Goal: Information Seeking & Learning: Find specific fact

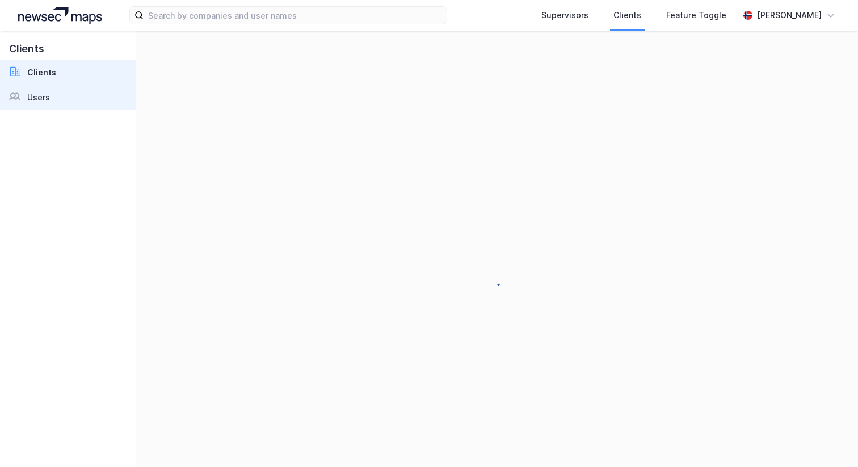
click at [40, 86] on link "Users" at bounding box center [68, 97] width 136 height 25
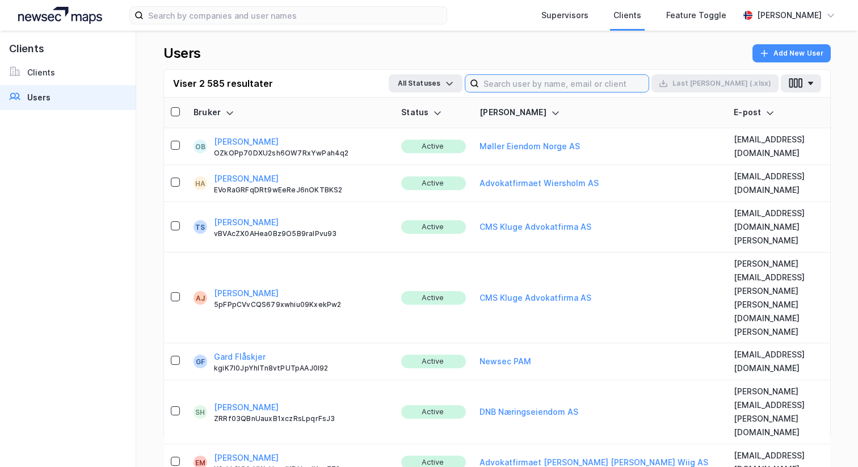
click at [575, 84] on input at bounding box center [564, 83] width 170 height 17
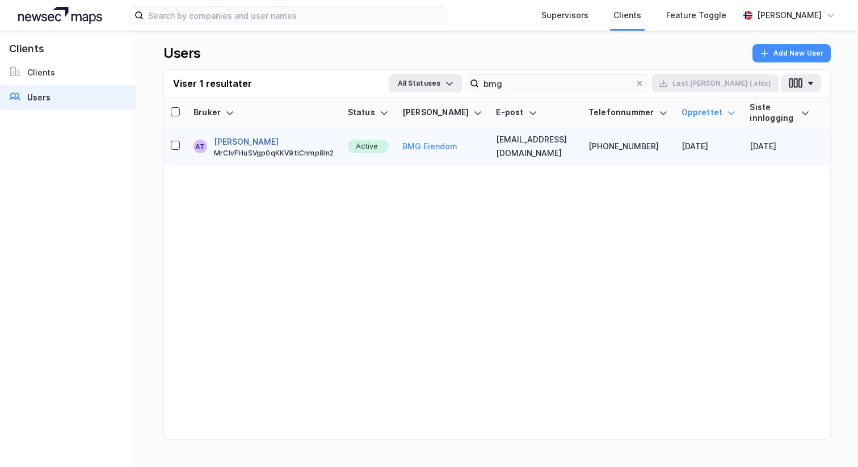
click at [265, 135] on button "[PERSON_NAME]" at bounding box center [246, 142] width 65 height 14
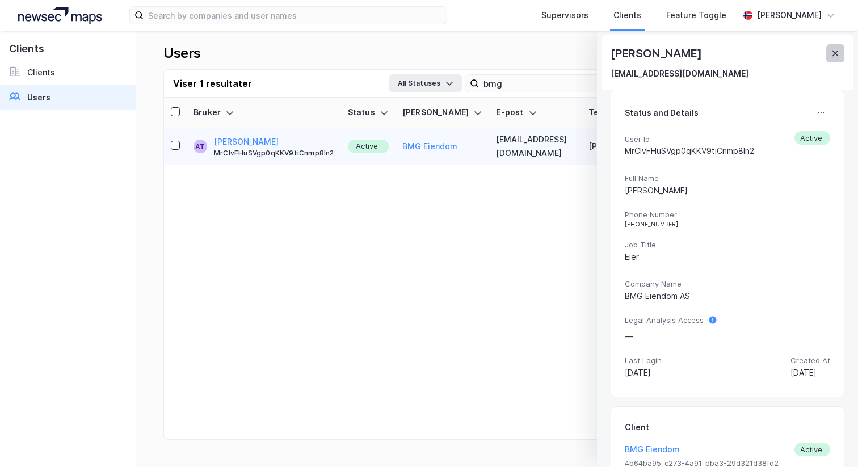
click at [840, 47] on button at bounding box center [836, 53] width 18 height 18
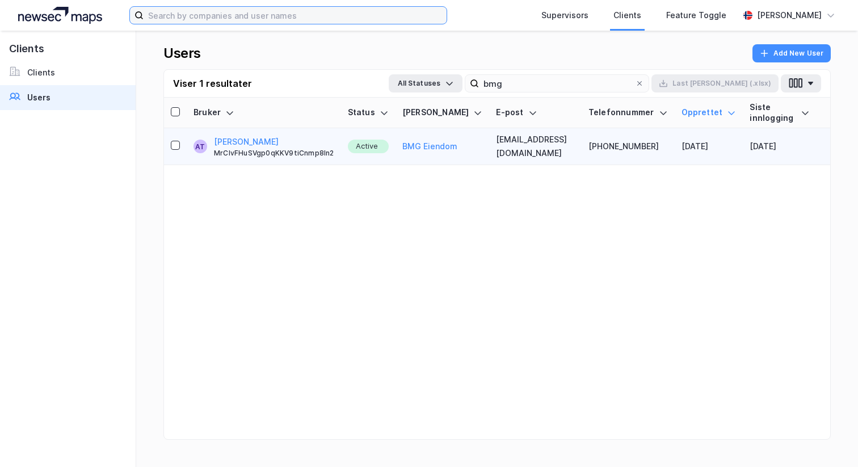
click at [377, 7] on input at bounding box center [295, 15] width 303 height 17
click at [648, 98] on th "Telefonnummer" at bounding box center [628, 113] width 93 height 31
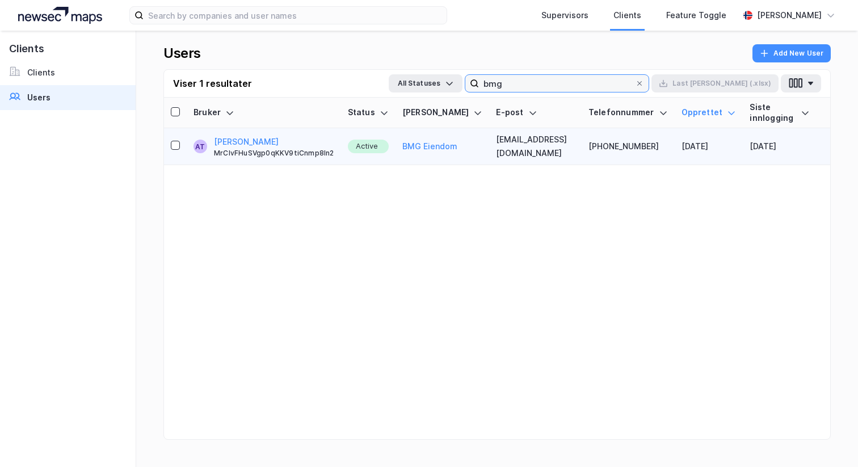
click at [635, 89] on input "bmg" at bounding box center [557, 83] width 156 height 17
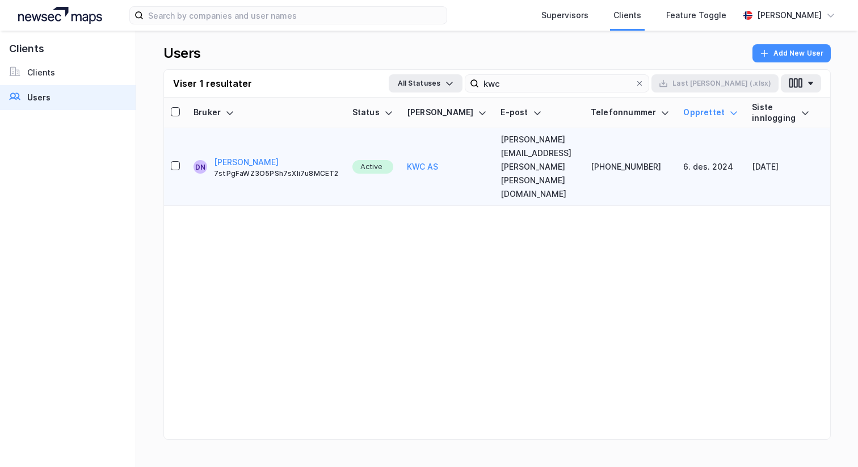
click at [494, 153] on td "[PERSON_NAME][EMAIL_ADDRESS][PERSON_NAME][PERSON_NAME][DOMAIN_NAME]" at bounding box center [539, 167] width 90 height 78
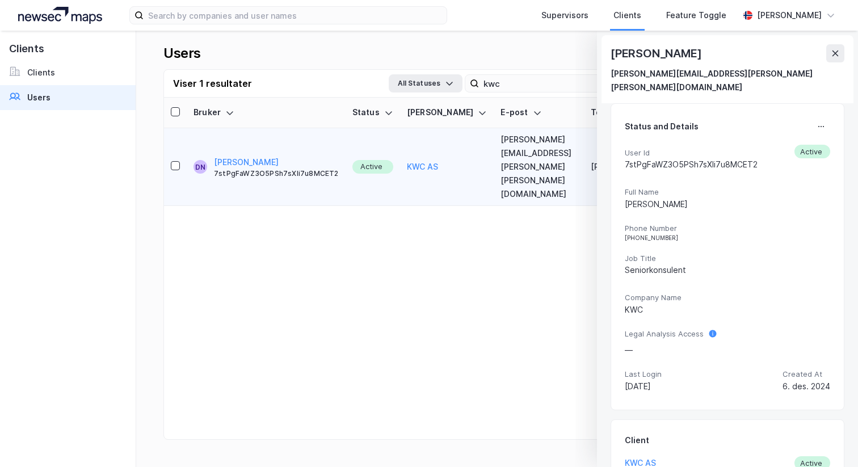
click at [567, 72] on div "Viser 1 resultater All Statuses kwc Last [PERSON_NAME] (.xlsx)" at bounding box center [497, 84] width 666 height 28
click at [567, 78] on input "kwc" at bounding box center [557, 83] width 156 height 17
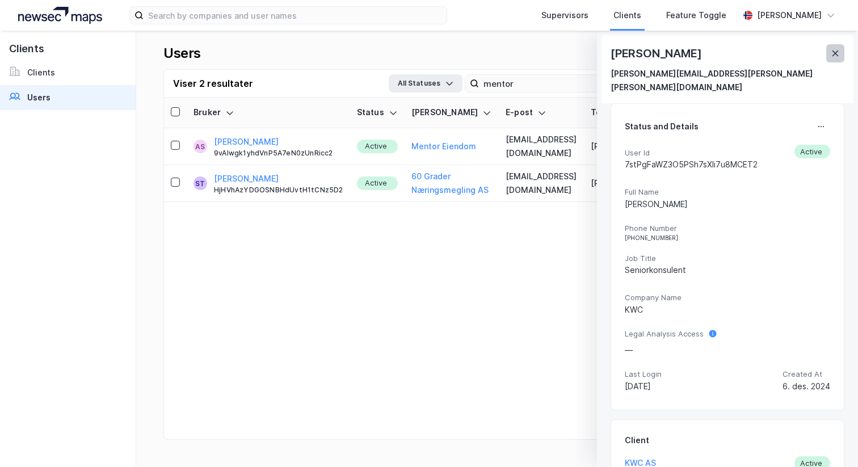
click at [831, 49] on icon at bounding box center [835, 53] width 9 height 9
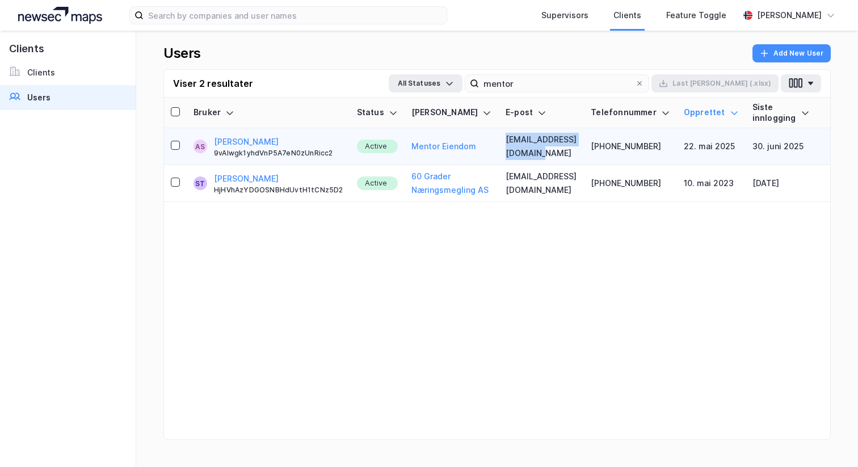
drag, startPoint x: 481, startPoint y: 140, endPoint x: 588, endPoint y: 145, distance: 106.9
click at [584, 145] on td "[EMAIL_ADDRESS][DOMAIN_NAME]" at bounding box center [541, 146] width 85 height 37
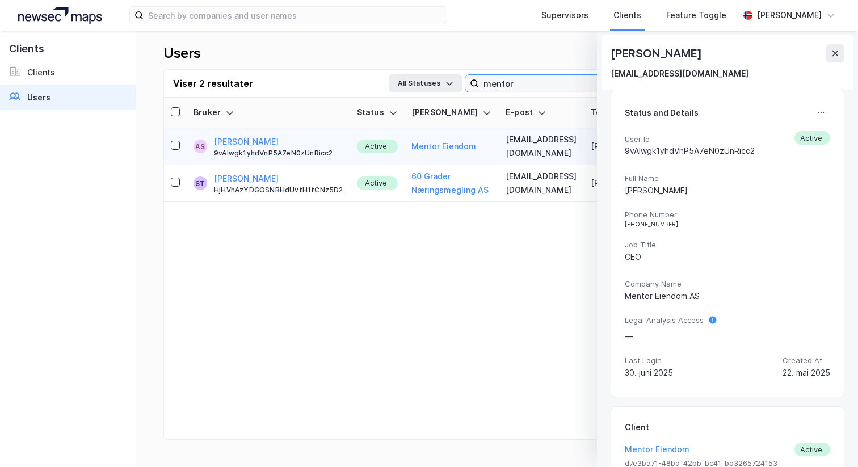
click at [547, 84] on input "mentor" at bounding box center [557, 83] width 156 height 17
click at [547, 82] on input "mentor" at bounding box center [557, 83] width 156 height 17
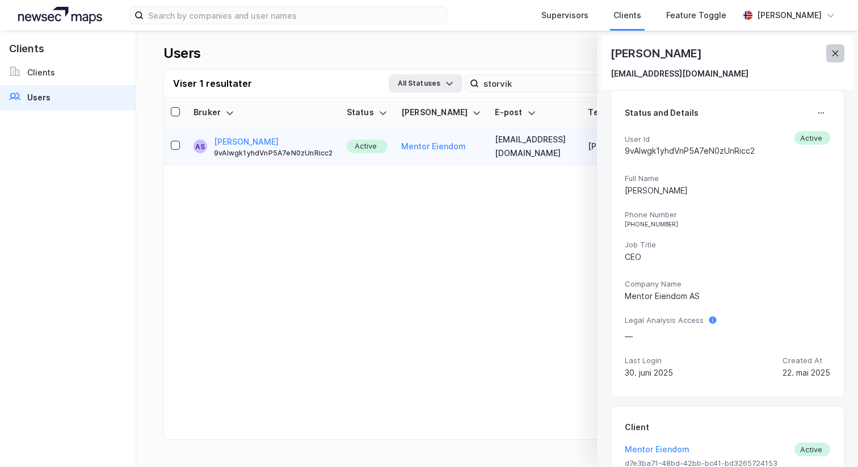
click at [840, 58] on button at bounding box center [836, 53] width 18 height 18
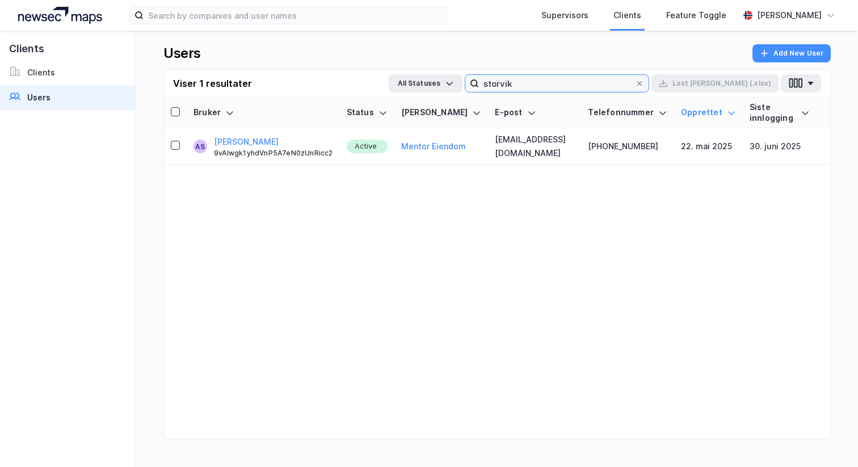
click at [572, 90] on input "storvik" at bounding box center [557, 83] width 156 height 17
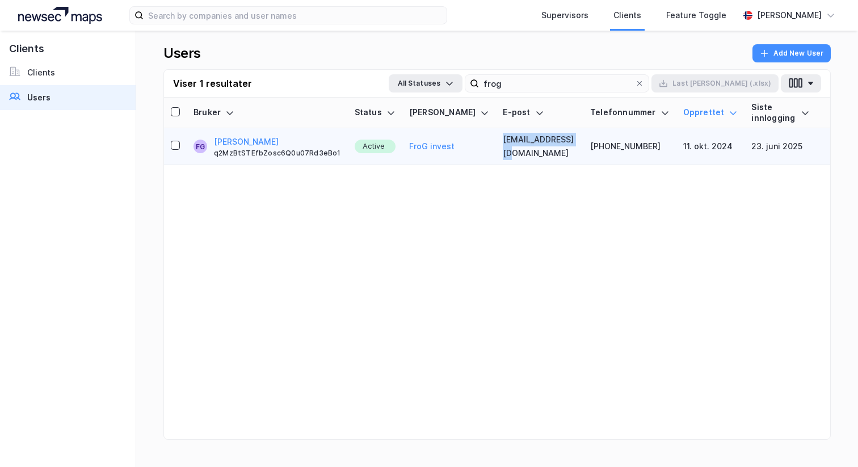
copy td "[EMAIL_ADDRESS][DOMAIN_NAME]"
drag, startPoint x: 471, startPoint y: 130, endPoint x: 546, endPoint y: 132, distance: 75.0
click at [547, 132] on td "[EMAIL_ADDRESS][DOMAIN_NAME]" at bounding box center [539, 146] width 87 height 37
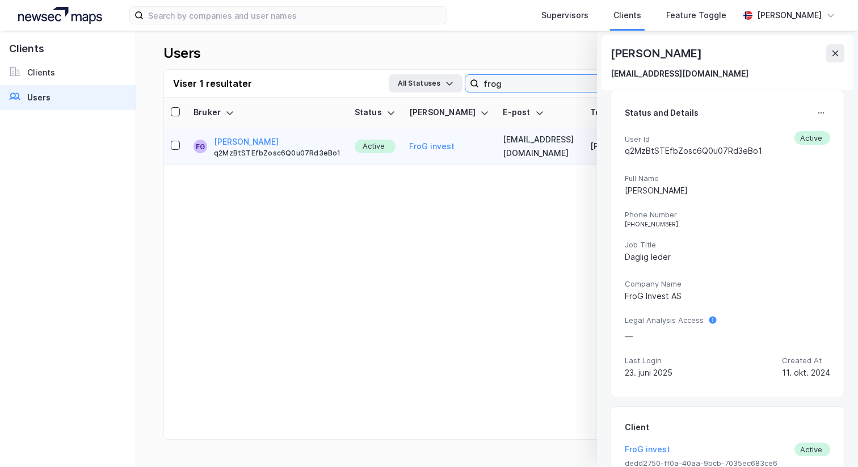
click at [569, 85] on input "frog" at bounding box center [557, 83] width 156 height 17
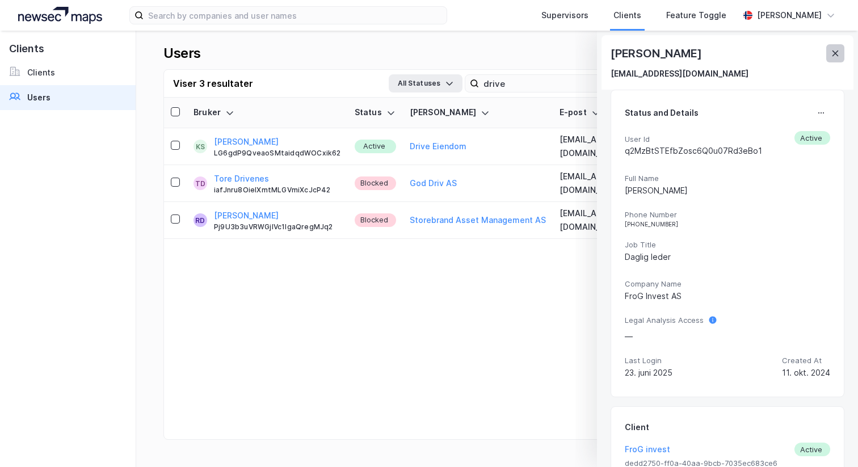
click at [833, 49] on icon at bounding box center [835, 53] width 9 height 9
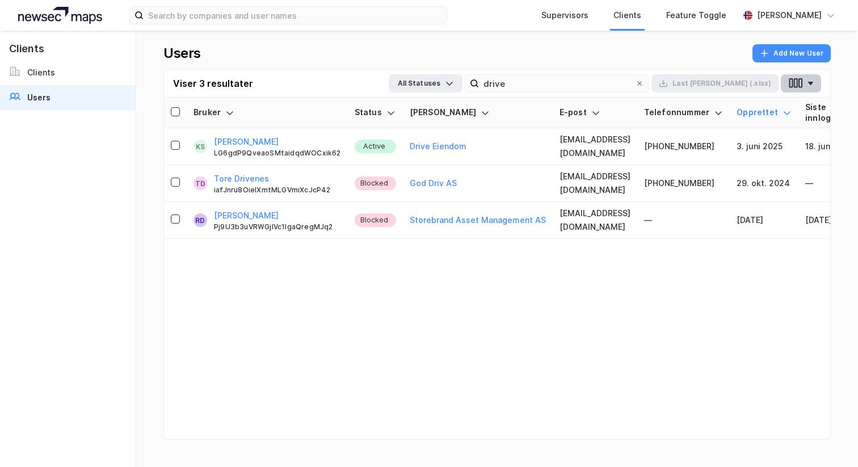
click at [801, 77] on button "button" at bounding box center [801, 83] width 40 height 18
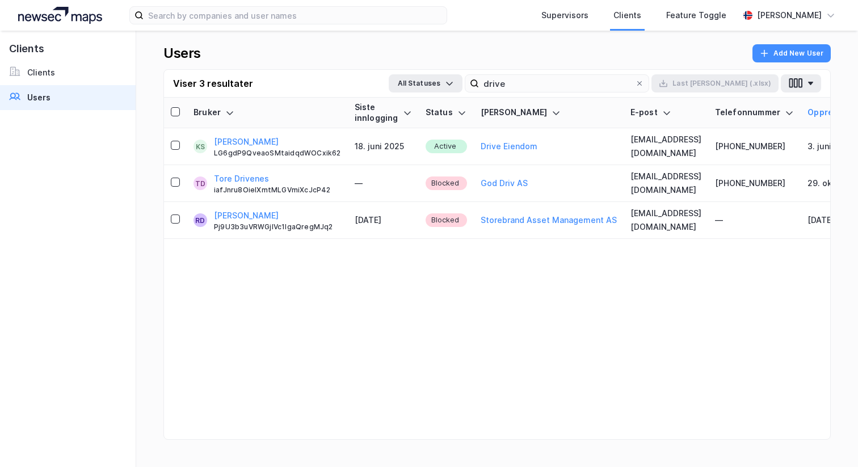
click at [645, 55] on div "Users Add New User" at bounding box center [497, 56] width 668 height 25
click at [403, 107] on div at bounding box center [407, 112] width 9 height 21
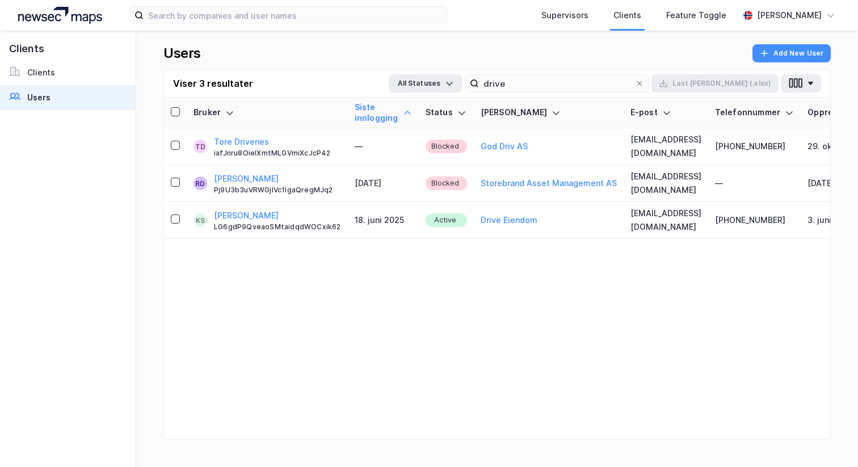
click at [403, 107] on div at bounding box center [407, 112] width 9 height 21
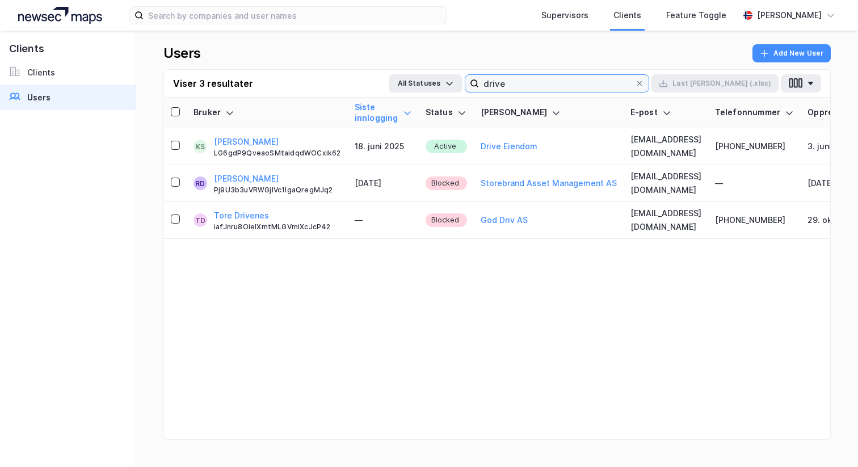
click at [626, 77] on input "drive" at bounding box center [557, 83] width 156 height 17
type input "g"
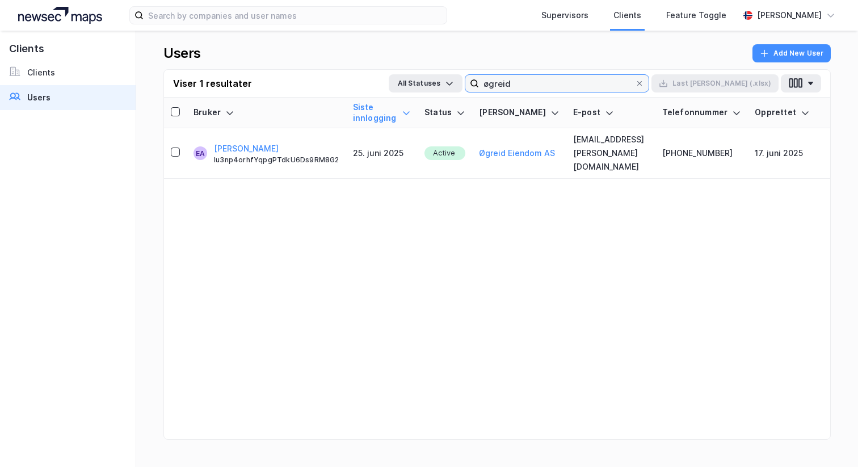
click at [572, 81] on input "øgreid" at bounding box center [557, 83] width 156 height 17
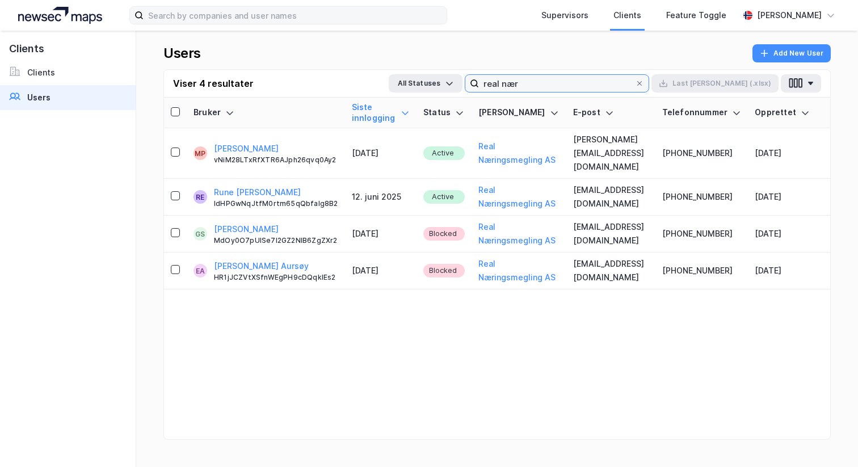
type input "real nær"
